Goal: Transaction & Acquisition: Purchase product/service

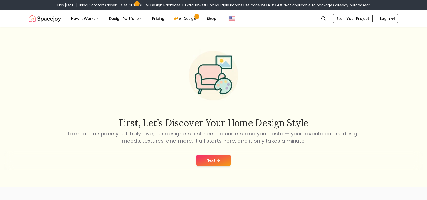
click at [210, 159] on button "Next" at bounding box center [214, 159] width 34 height 11
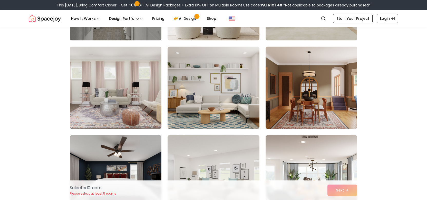
scroll to position [114, 0]
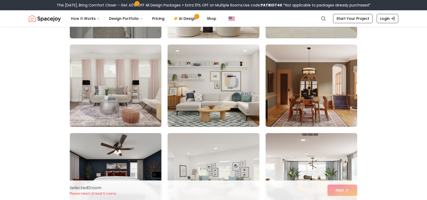
click at [302, 90] on img at bounding box center [312, 85] width 96 height 86
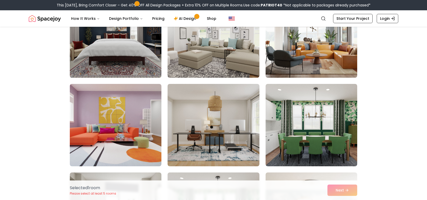
scroll to position [259, 0]
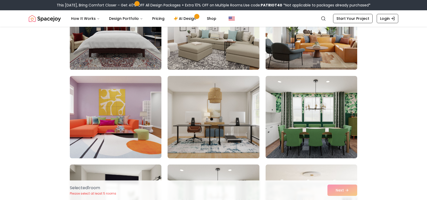
click at [329, 58] on img at bounding box center [312, 28] width 96 height 86
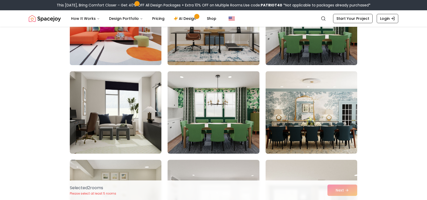
scroll to position [353, 0]
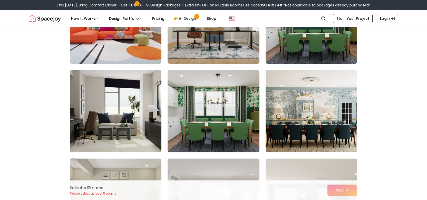
click at [145, 121] on img at bounding box center [116, 111] width 96 height 86
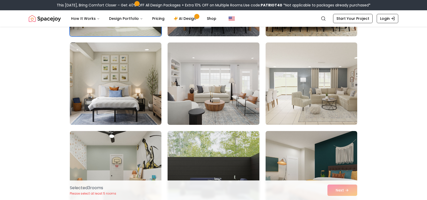
scroll to position [470, 0]
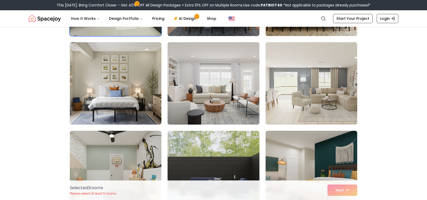
click at [208, 96] on img at bounding box center [213, 83] width 96 height 86
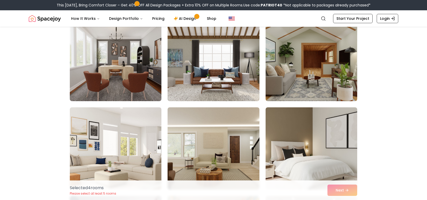
scroll to position [670, 0]
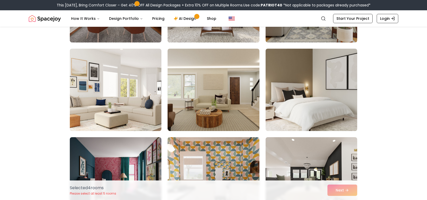
click at [205, 79] on img at bounding box center [214, 90] width 92 height 82
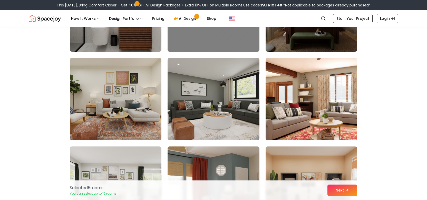
scroll to position [1339, 0]
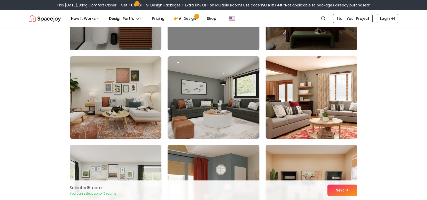
click at [117, 96] on img at bounding box center [116, 97] width 96 height 86
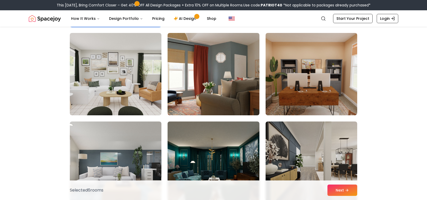
scroll to position [1451, 0]
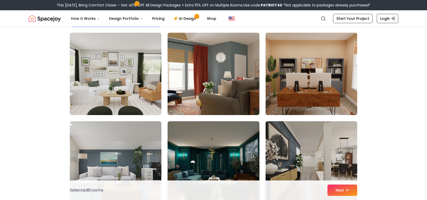
click at [285, 81] on img at bounding box center [312, 74] width 96 height 86
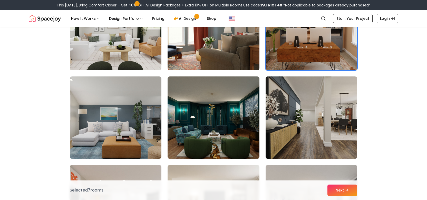
scroll to position [1518, 0]
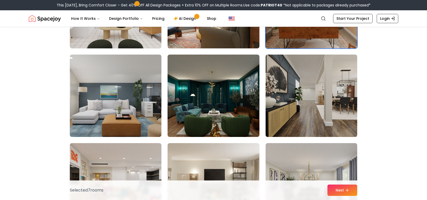
click at [285, 82] on img at bounding box center [312, 95] width 96 height 86
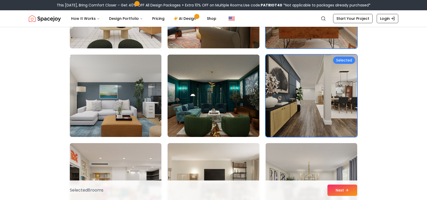
click at [120, 111] on img at bounding box center [116, 95] width 96 height 86
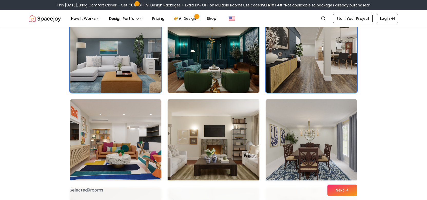
scroll to position [1586, 0]
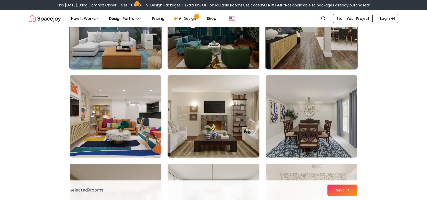
click at [345, 190] on button "Next" at bounding box center [343, 189] width 30 height 11
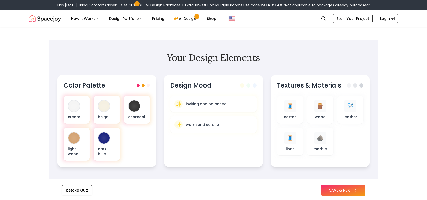
scroll to position [160, 0]
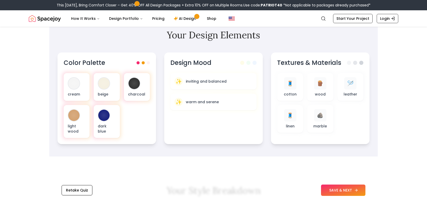
click at [329, 191] on button "SAVE & NEXT" at bounding box center [343, 189] width 44 height 11
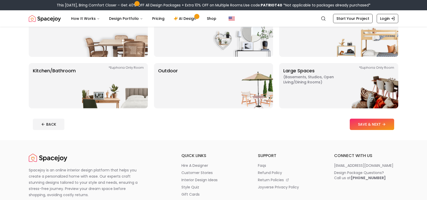
scroll to position [125, 0]
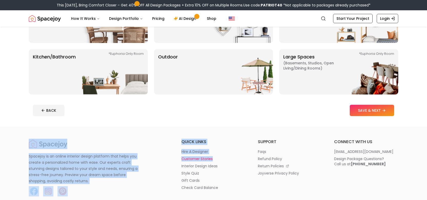
drag, startPoint x: 369, startPoint y: 126, endPoint x: 201, endPoint y: 159, distance: 171.6
click at [201, 159] on body "This Patriot Day, Bring Comfort Closer – Get 40% OFF All Design Packages + Extr…" at bounding box center [213, 184] width 427 height 619
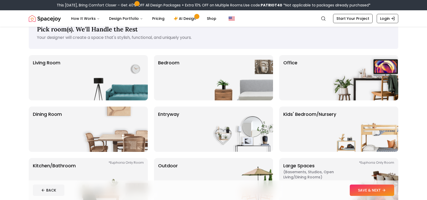
scroll to position [0, 0]
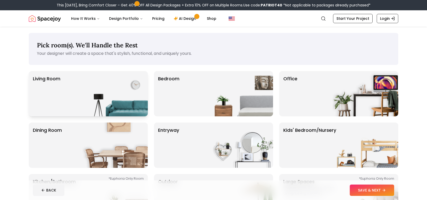
click at [130, 90] on img at bounding box center [115, 93] width 66 height 45
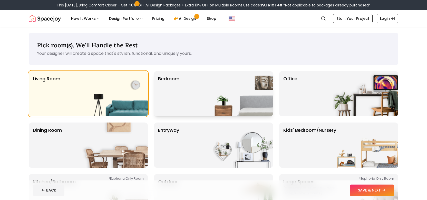
click at [199, 90] on div "Bedroom" at bounding box center [213, 93] width 119 height 45
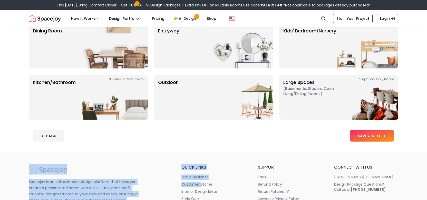
scroll to position [99, 0]
click at [212, 47] on img at bounding box center [241, 45] width 66 height 45
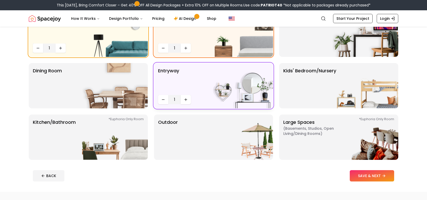
click at [224, 95] on img at bounding box center [241, 85] width 66 height 45
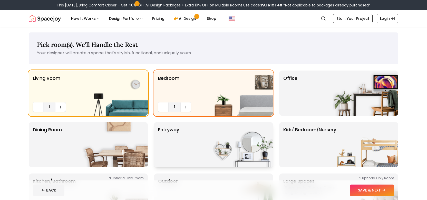
scroll to position [0, 0]
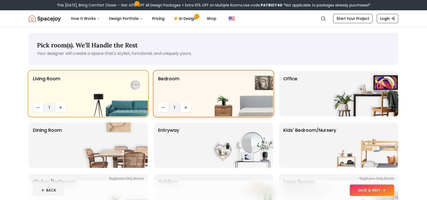
click at [211, 94] on img at bounding box center [241, 93] width 66 height 45
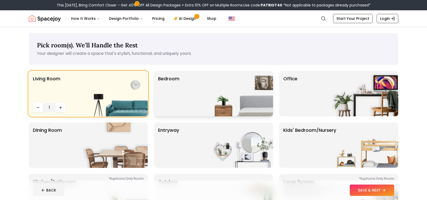
click at [211, 94] on img at bounding box center [241, 93] width 66 height 45
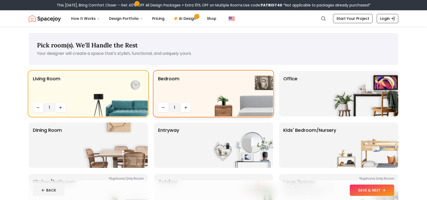
click at [154, 96] on div "Bedroom 1" at bounding box center [213, 93] width 119 height 45
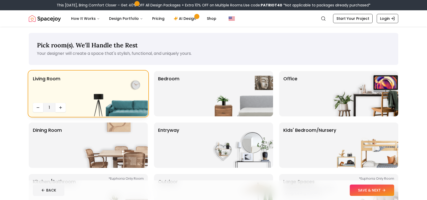
click at [123, 90] on img at bounding box center [115, 93] width 66 height 45
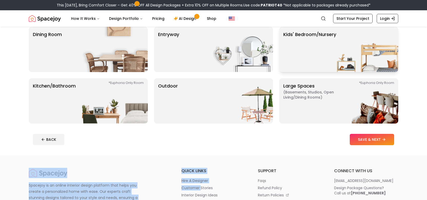
scroll to position [105, 0]
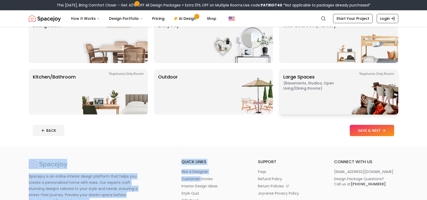
click at [318, 96] on p "Large Spaces ( Basements, Studios, Open living/dining rooms ) *Euphoria Only Ro…" at bounding box center [316, 91] width 64 height 37
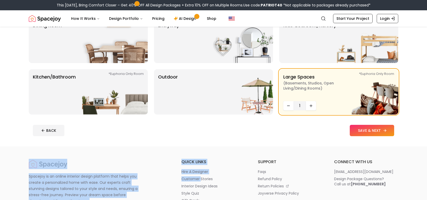
click at [371, 129] on button "SAVE & NEXT" at bounding box center [372, 130] width 44 height 11
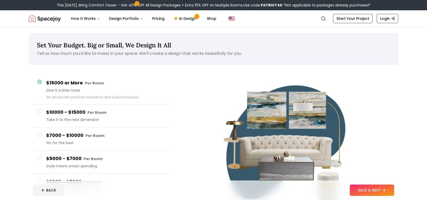
click at [235, 47] on p "Set Your Budget. Big or Small, We Design It All" at bounding box center [213, 45] width 353 height 8
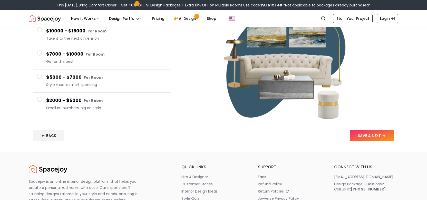
scroll to position [83, 0]
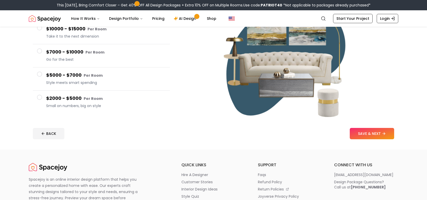
click at [50, 103] on span "Small on numbers, big on style" at bounding box center [106, 105] width 120 height 5
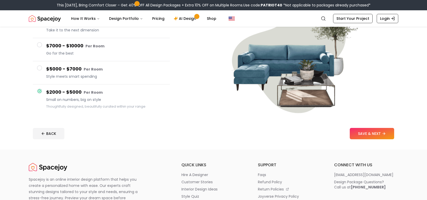
click at [73, 80] on button "$5000 - $7000 Per Room Style meets smart spending" at bounding box center [101, 72] width 137 height 23
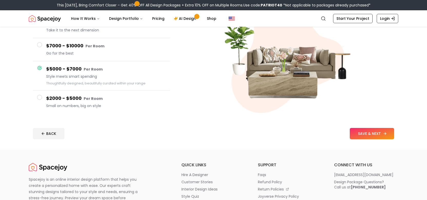
click at [367, 132] on button "SAVE & NEXT" at bounding box center [372, 133] width 44 height 11
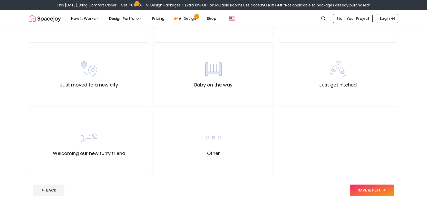
scroll to position [165, 0]
click at [79, 91] on div "Just moved to a new city" at bounding box center [89, 74] width 120 height 64
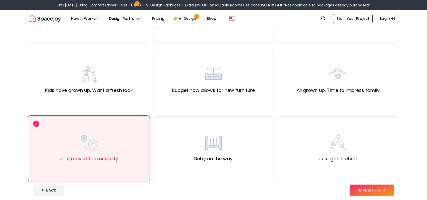
scroll to position [48, 0]
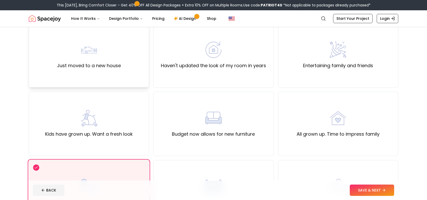
click at [89, 67] on label "Just moved to a new house" at bounding box center [89, 65] width 64 height 7
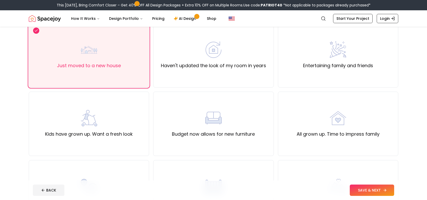
click at [380, 190] on button "SAVE & NEXT" at bounding box center [372, 189] width 44 height 11
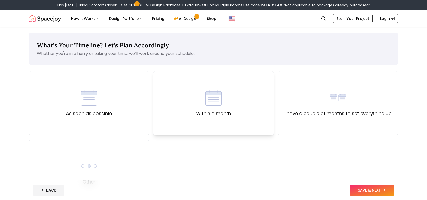
click at [215, 99] on img at bounding box center [214, 97] width 16 height 16
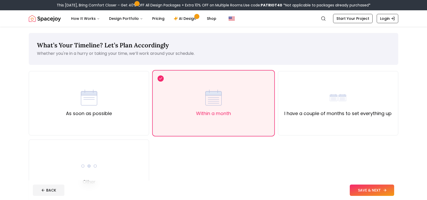
click at [355, 189] on button "SAVE & NEXT" at bounding box center [372, 189] width 44 height 11
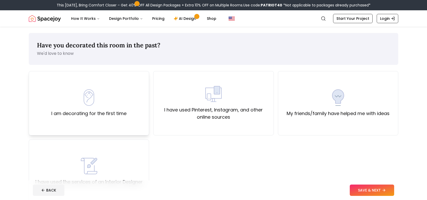
click at [132, 111] on div "I am decorating for the first time" at bounding box center [89, 103] width 120 height 64
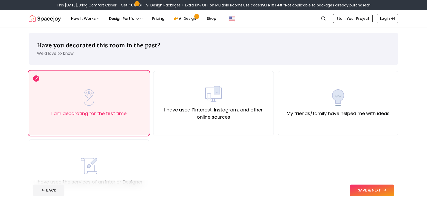
click at [363, 195] on button "SAVE & NEXT" at bounding box center [372, 189] width 44 height 11
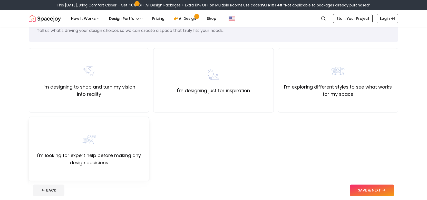
scroll to position [26, 0]
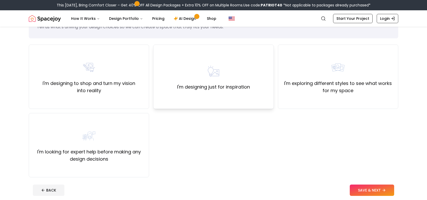
click at [252, 95] on div "I'm designing just for inspiration" at bounding box center [213, 76] width 120 height 64
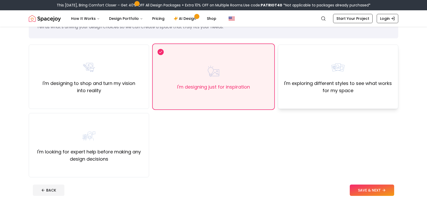
click at [355, 61] on div "I'm exploring different styles to see what works for my space" at bounding box center [339, 76] width 112 height 35
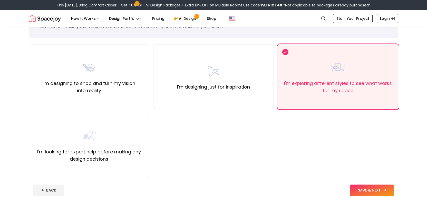
click at [358, 192] on button "SAVE & NEXT" at bounding box center [372, 189] width 44 height 11
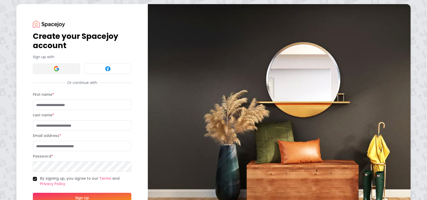
click at [59, 64] on button at bounding box center [56, 68] width 47 height 10
